Goal: Transaction & Acquisition: Purchase product/service

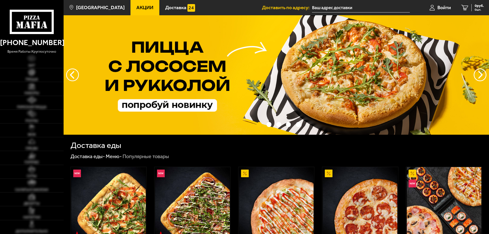
type input "Средний [STREET_ADDRESS]"
click at [31, 75] on img at bounding box center [31, 72] width 7 height 7
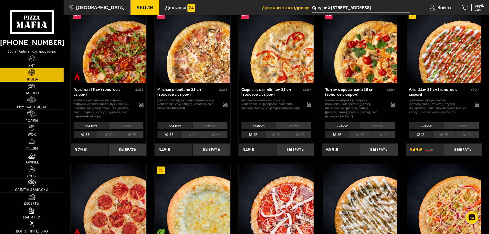
scroll to position [204, 0]
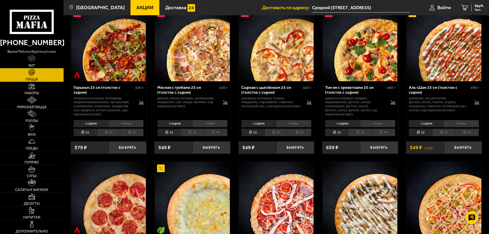
click at [358, 133] on li "30" at bounding box center [359, 133] width 23 height 8
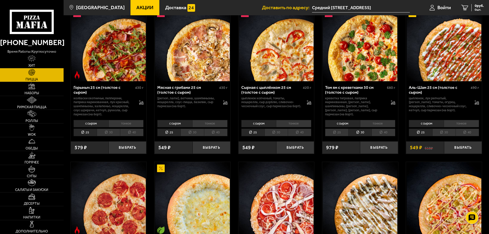
click at [377, 123] on li "тонкое" at bounding box center [377, 123] width 35 height 7
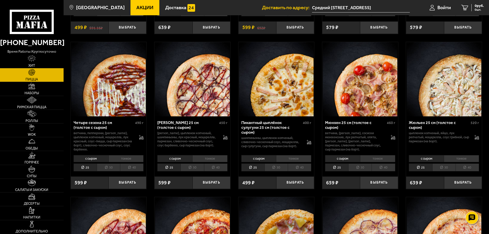
scroll to position [791, 0]
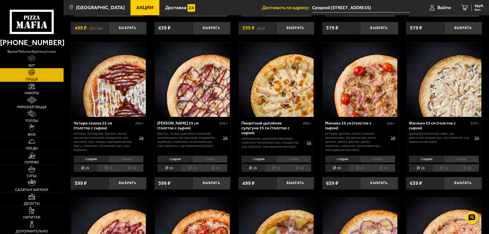
click at [456, 161] on li "тонкое" at bounding box center [460, 159] width 35 height 7
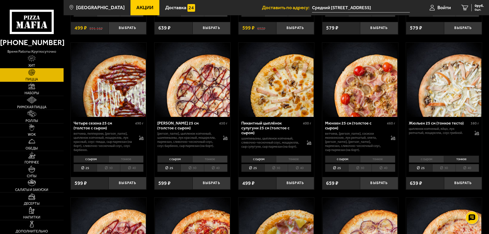
click at [443, 171] on li "30" at bounding box center [443, 168] width 23 height 8
